Goal: Information Seeking & Learning: Learn about a topic

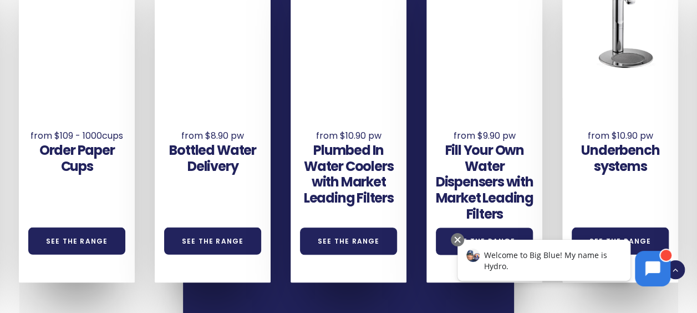
scroll to position [776, 0]
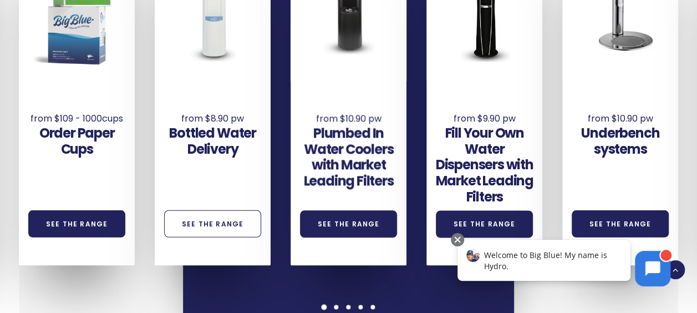
click at [221, 210] on link "See the Range" at bounding box center [213, 223] width 98 height 27
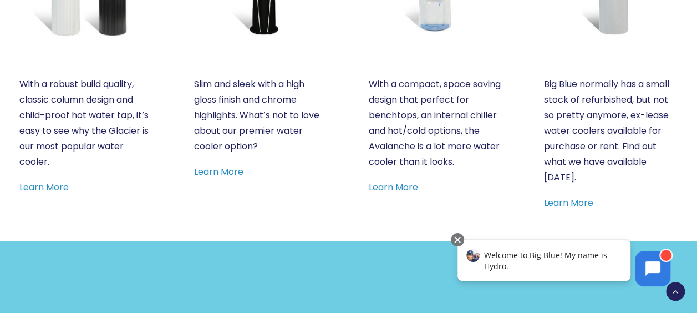
scroll to position [666, 0]
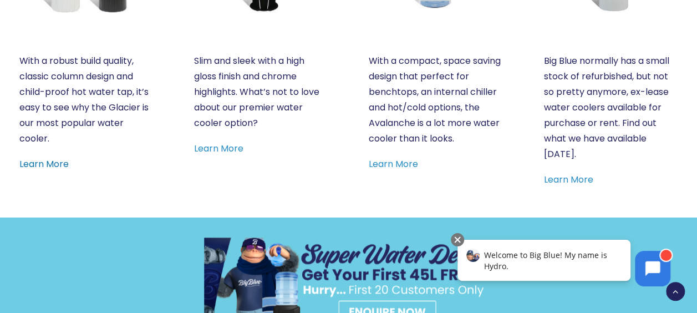
click at [43, 163] on link "Learn More" at bounding box center [43, 164] width 49 height 13
